Goal: Information Seeking & Learning: Learn about a topic

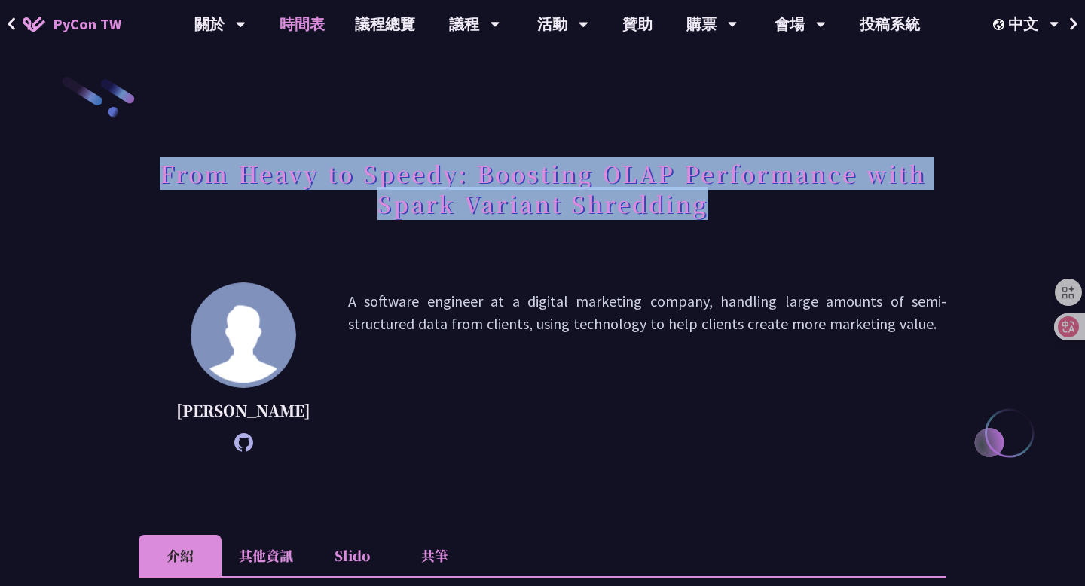
click at [314, 26] on link "時間表" at bounding box center [301, 24] width 75 height 48
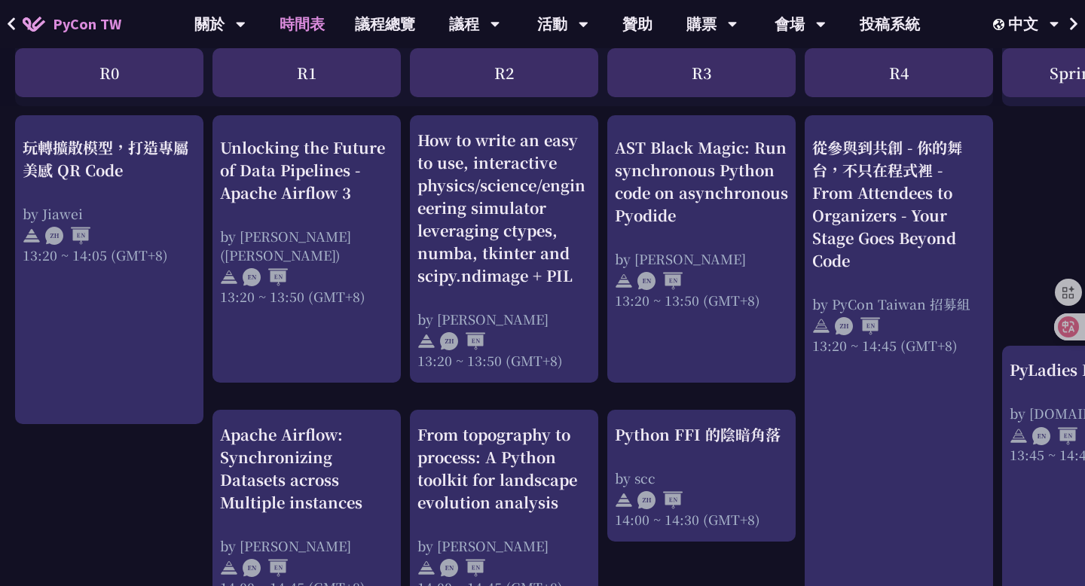
scroll to position [1287, 0]
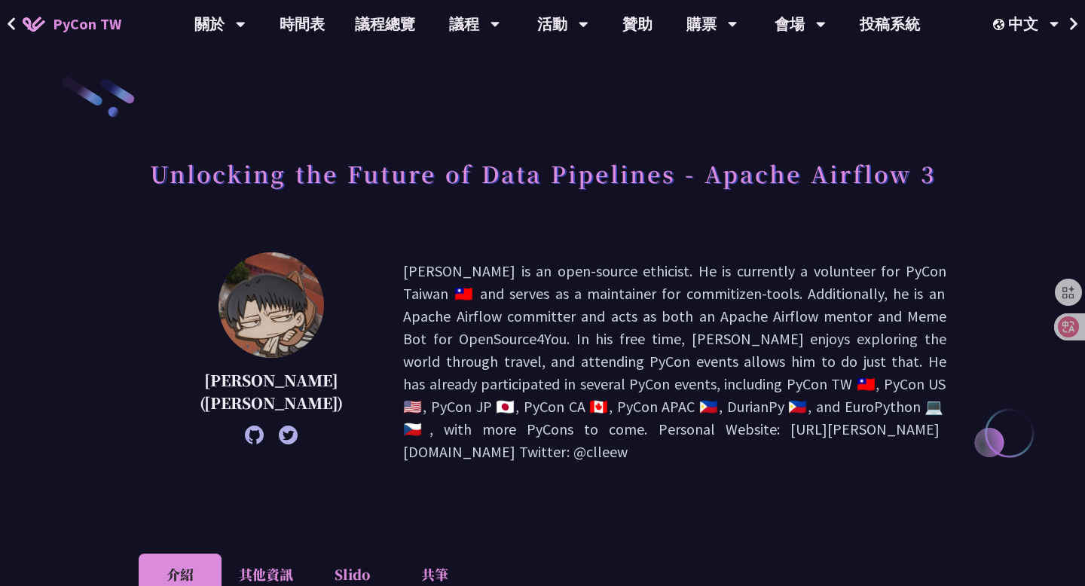
click at [197, 182] on h1 "Unlocking the Future of Data Pipelines - Apache Airflow 3" at bounding box center [543, 173] width 786 height 45
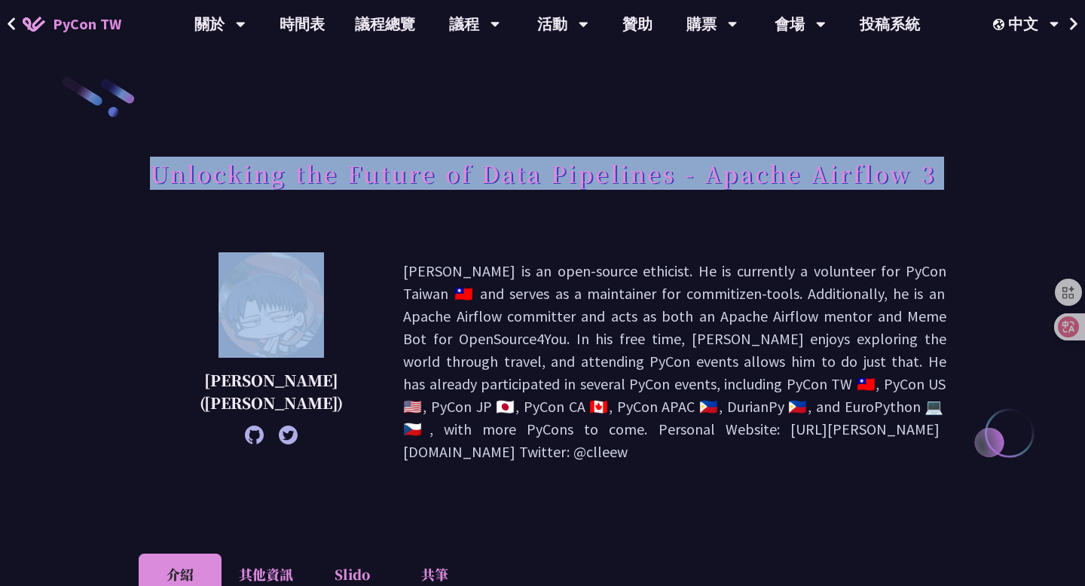
copy div "Unlocking the Future of Data Pipelines - Apache Airflow 3"
click at [309, 23] on link "時間表" at bounding box center [301, 24] width 75 height 48
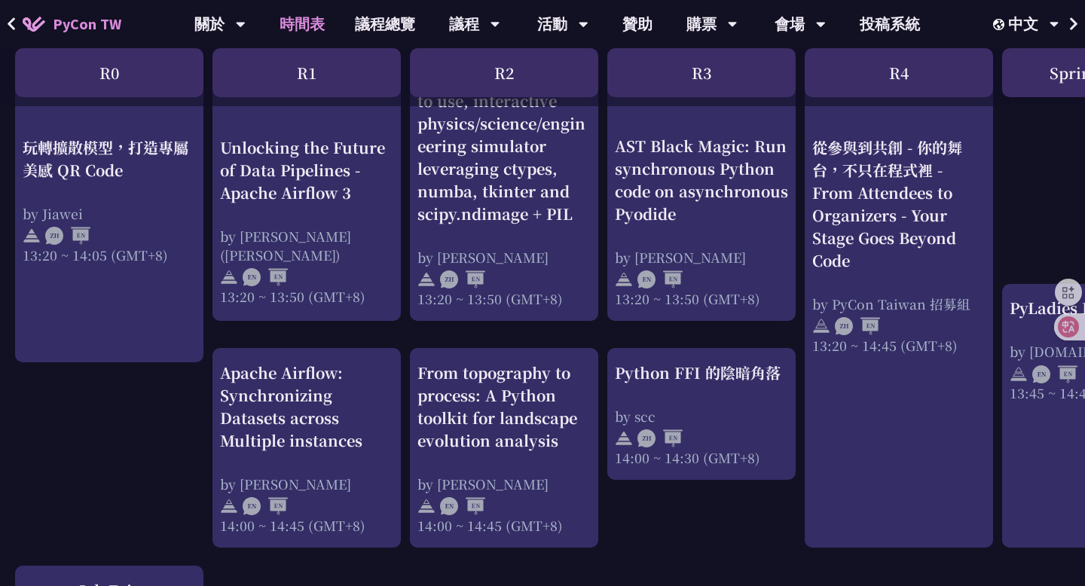
scroll to position [1339, 0]
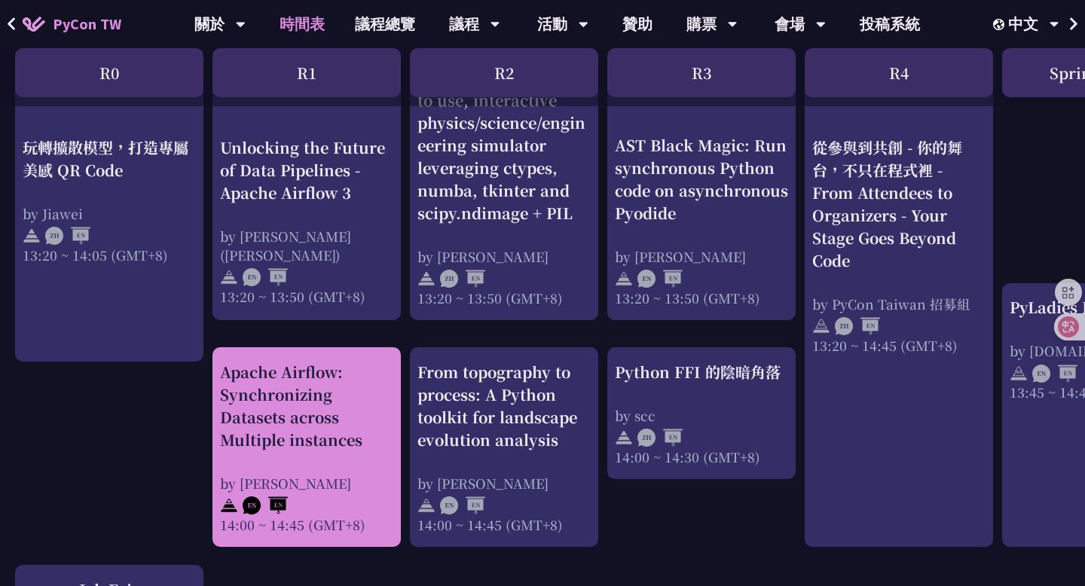
click at [333, 403] on div "Apache Airflow: Synchronizing Datasets across Multiple instances" at bounding box center [306, 406] width 173 height 90
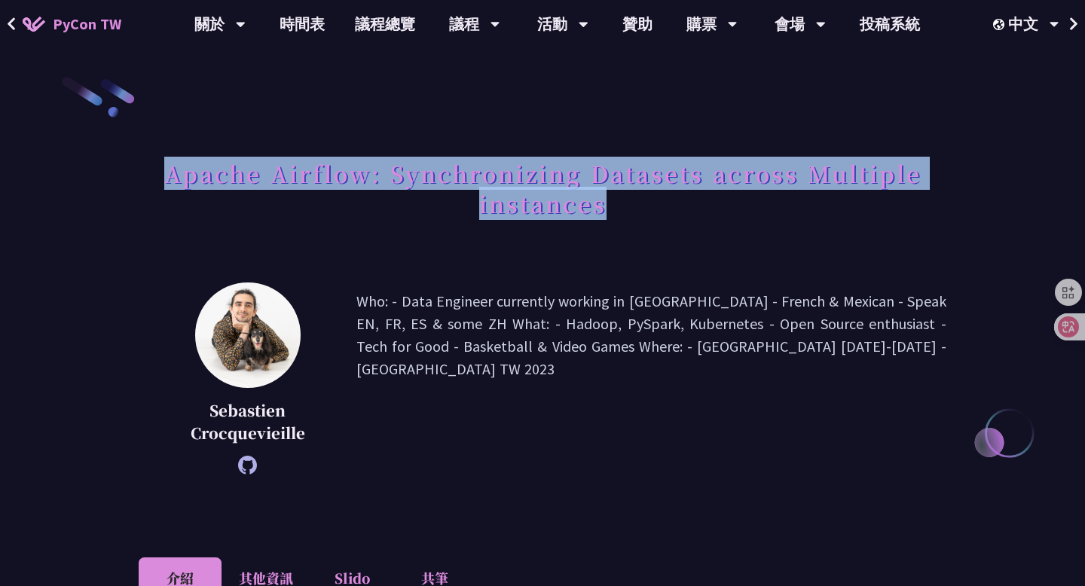
drag, startPoint x: 603, startPoint y: 209, endPoint x: 152, endPoint y: 170, distance: 452.1
click at [152, 170] on h1 "Apache Airflow: Synchronizing Datasets across Multiple instances" at bounding box center [543, 188] width 808 height 75
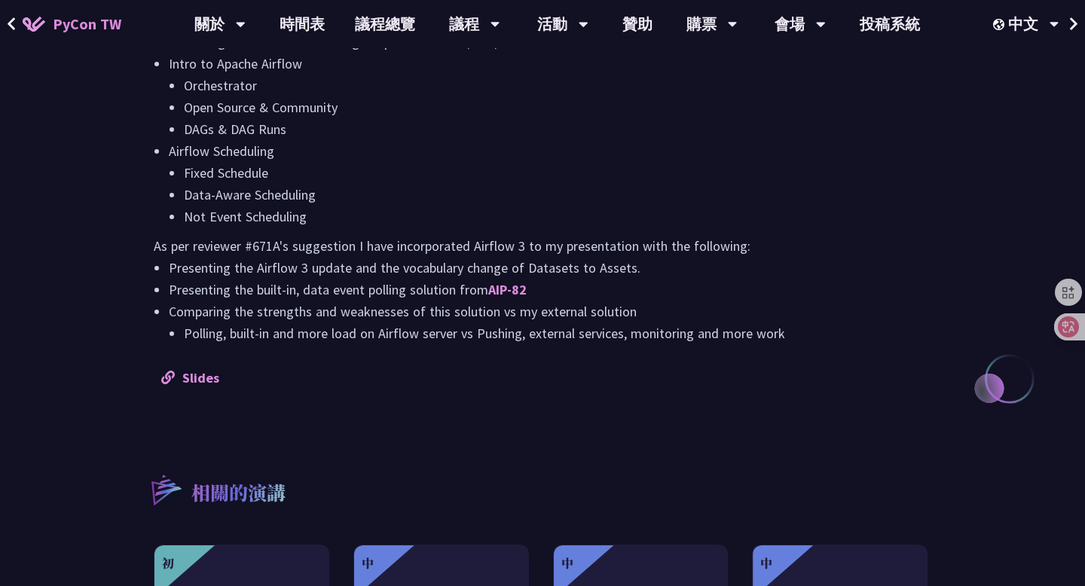
scroll to position [1371, 0]
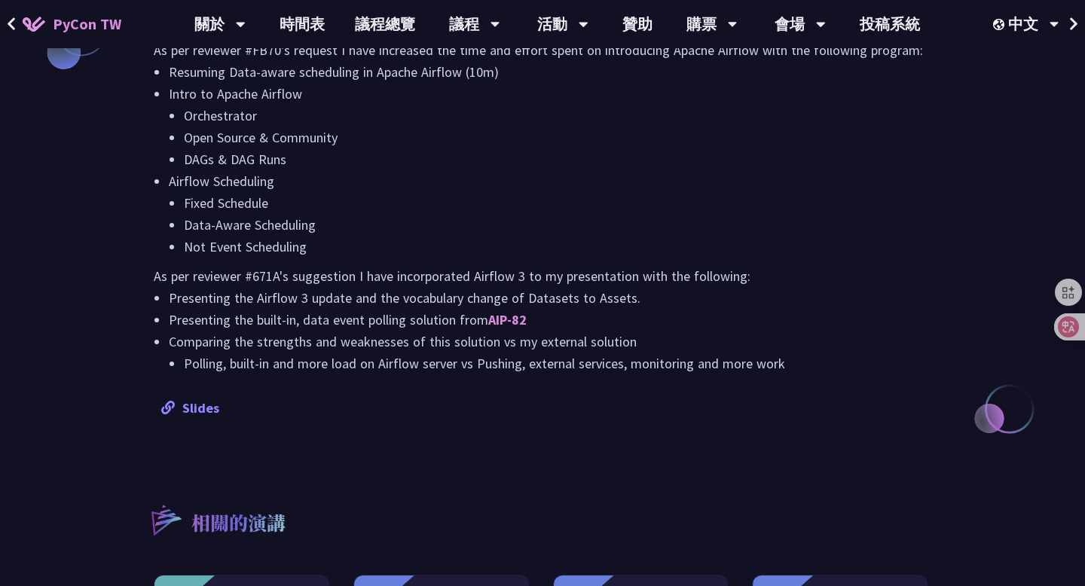
click at [191, 410] on link "Slides" at bounding box center [190, 407] width 58 height 17
